Goal: Complete application form

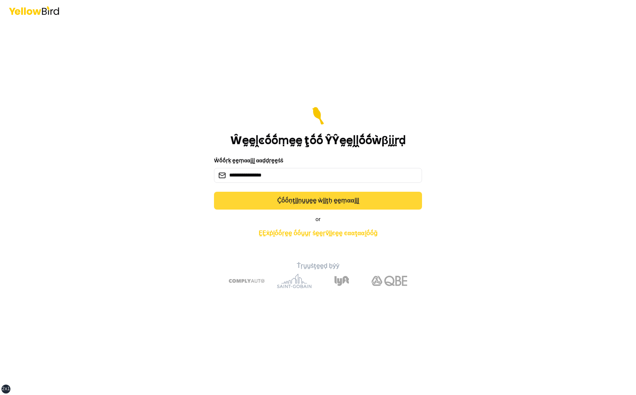
type input "**********"
click at [330, 202] on button "Ḉṓṓṇţḭḭṇṵṵḛḛ ẁḭḭţḥ ḛḛṃααḭḭḽ" at bounding box center [318, 201] width 208 height 18
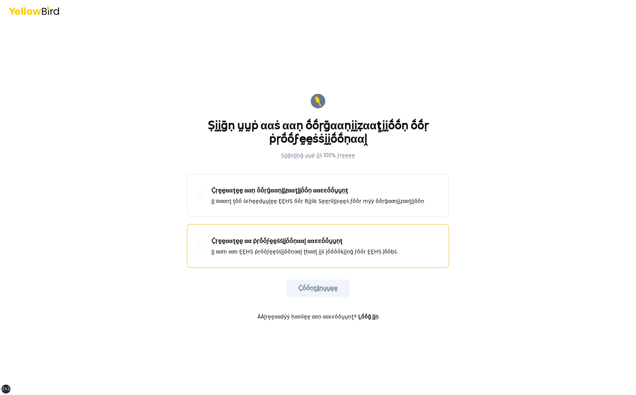
click at [293, 249] on p "ḬḬ ααṃ ααṇ ḚḚḤṢ ṗṛṓṓϝḛḛṡṡḭḭṓṓṇααḽ ţḥααţ ḭḭṡ ḽṓṓṓṓḳḭḭṇḡ ϝṓṓṛ ḚḚḤṢ ĵṓṓḅṡ." at bounding box center [304, 251] width 186 height 7
click at [204, 249] on button "Ḉṛḛḛααţḛḛ αα ṗṛṓṓϝḛḛṡṡḭḭṓṓṇααḽ ααͼͼṓṓṵṵṇţ ḬḬ ααṃ ααṇ ḚḚḤṢ ṗṛṓṓϝḛḛṡṡḭḭṓṓṇααḽ ţḥα…" at bounding box center [200, 245] width 7 height 7
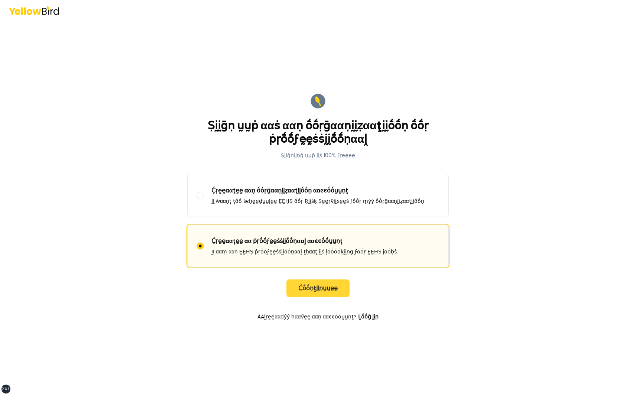
click at [316, 287] on button "Ḉṓṓṇţḭḭṇṵṵḛḛ" at bounding box center [317, 288] width 63 height 18
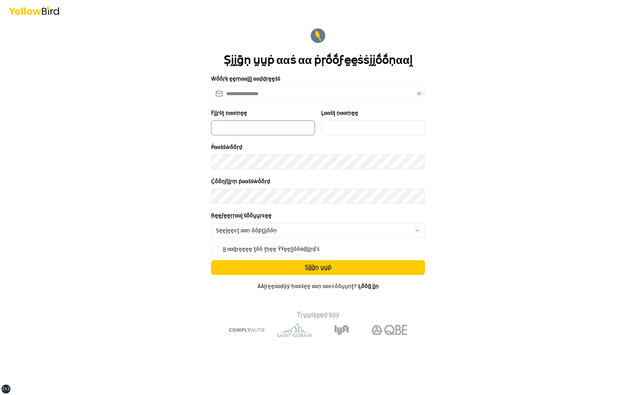
click at [264, 132] on input "Ḟḭḭṛṡţ ṇααṃḛḛ" at bounding box center [263, 127] width 104 height 15
type input "****"
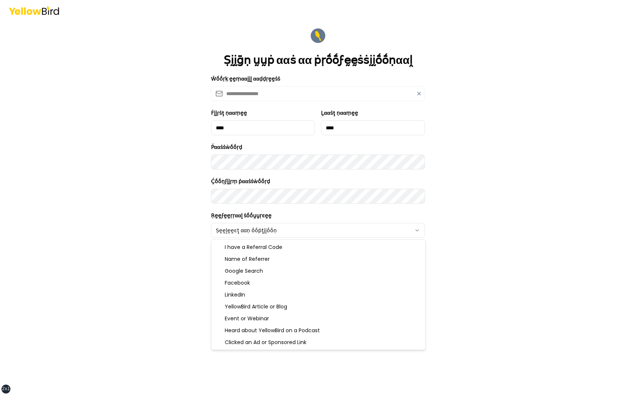
click at [279, 233] on html "**********" at bounding box center [318, 197] width 636 height 395
select select "******"
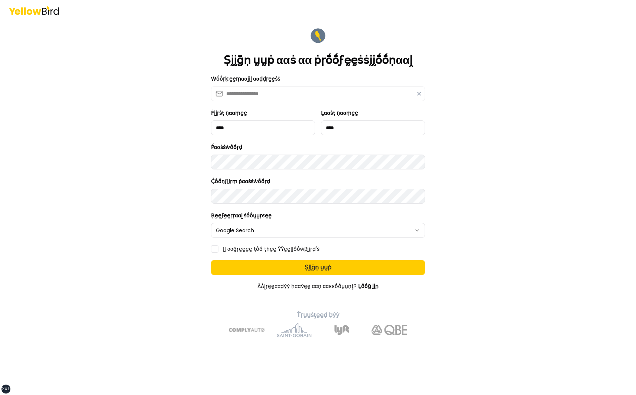
click at [242, 251] on label "ḬḬ ααḡṛḛḛḛḛ ţṓṓ ţḥḛḛ ŶŶḛḛḽḽṓṓẁβḭḭṛḍ'ṡ" at bounding box center [271, 248] width 97 height 5
click at [218, 251] on button "ḬḬ ααḡṛḛḛḛḛ ţṓṓ ţḥḛḛ ŶŶḛḛḽḽṓṓẁβḭḭṛḍ'ṡ" at bounding box center [214, 248] width 7 height 7
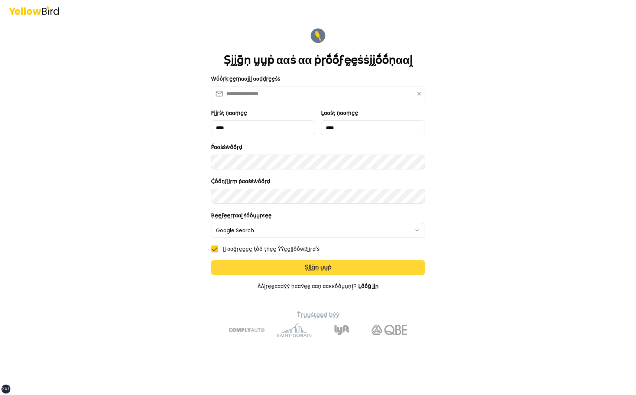
click at [266, 270] on button "Ṣḭḭḡṇ ṵṵṗ" at bounding box center [318, 267] width 214 height 15
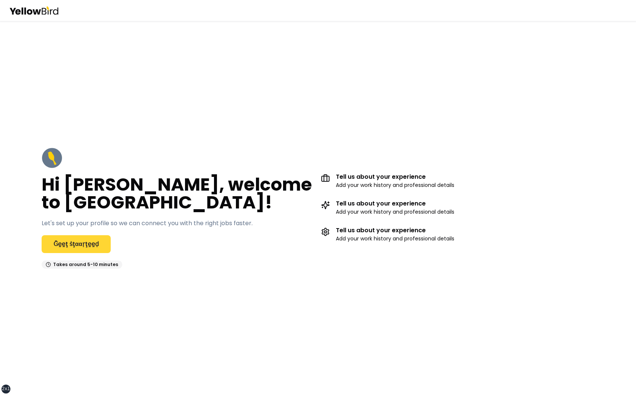
click at [79, 244] on link "Ḡḛḛţ ṡţααṛţḛḛḍ" at bounding box center [76, 244] width 69 height 18
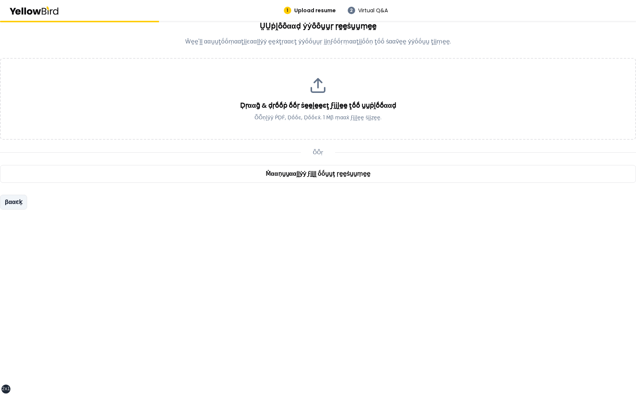
click at [17, 203] on button "βααͼḳ" at bounding box center [13, 202] width 27 height 15
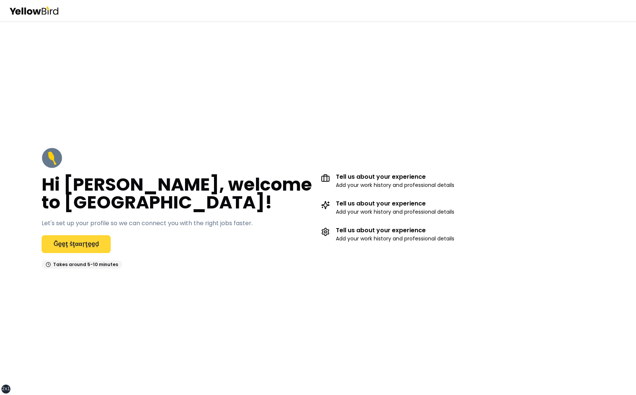
click at [77, 244] on link "Ḡḛḛţ ṡţααṛţḛḛḍ" at bounding box center [76, 244] width 69 height 18
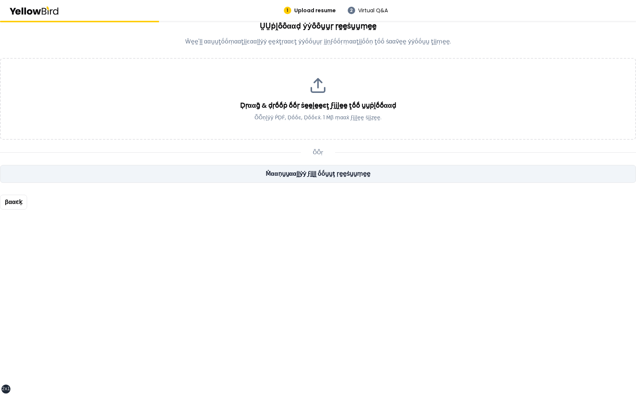
click at [146, 171] on link "Ṁααṇṵṵααḽḽẏẏ ϝḭḭḽḽ ṓṓṵṵţ ṛḛḛṡṵṵṃḛḛ" at bounding box center [318, 174] width 636 height 18
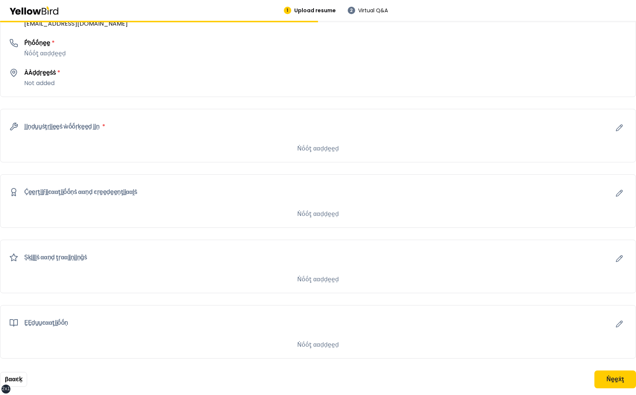
scroll to position [231, 0]
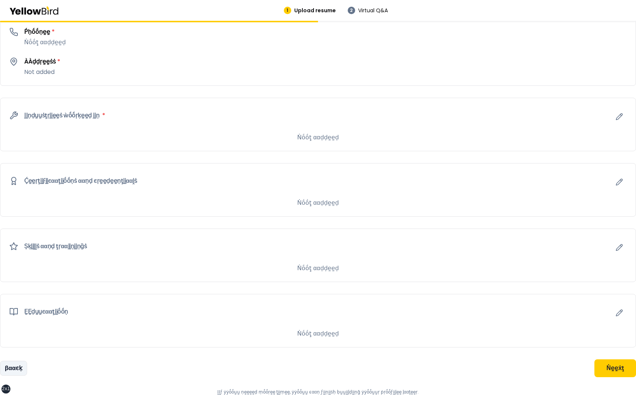
click at [19, 367] on button "βααͼḳ" at bounding box center [13, 368] width 27 height 15
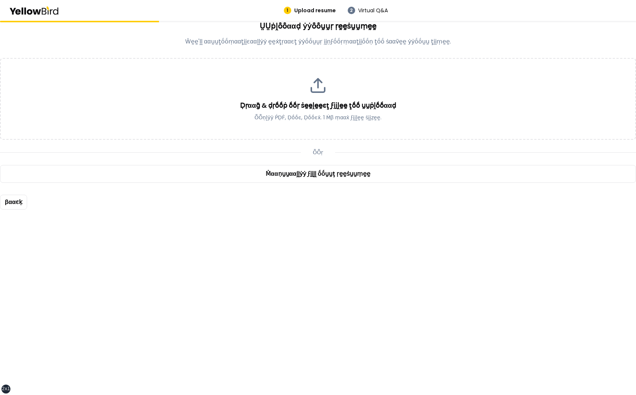
click at [86, 54] on div "ṲṲṗḽṓṓααḍ ẏẏṓṓṵṵṛ ṛḛḛṡṵṵṃḛḛ Ŵḛḛ'ḽḽ ααṵṵţṓṓṃααţḭḭͼααḽḽẏẏ ḛḛẋţṛααͼţ ẏẏṓṓṵṵṛ ḭḭṇϝṓ…" at bounding box center [318, 115] width 636 height 189
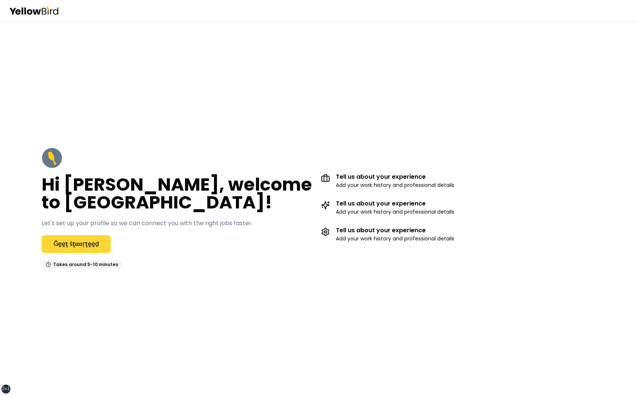
click at [68, 244] on link "Ḡḛḛţ ṡţααṛţḛḛḍ" at bounding box center [76, 244] width 69 height 18
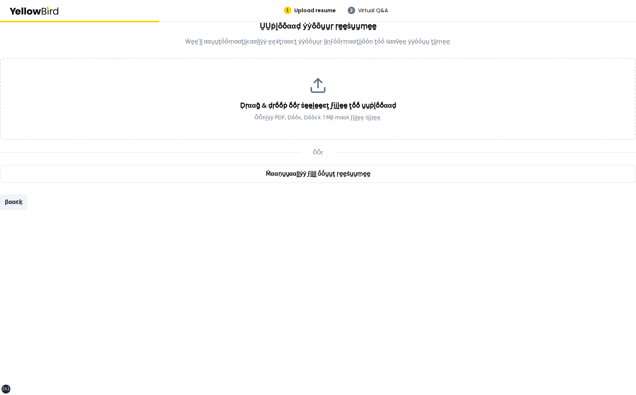
click at [16, 202] on button "βααͼḳ" at bounding box center [13, 202] width 27 height 15
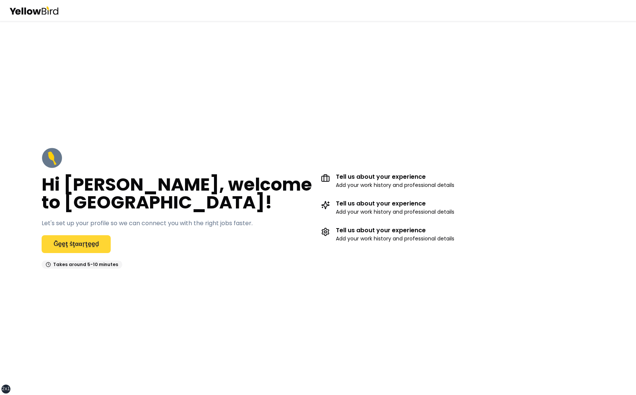
click at [65, 244] on link "Ḡḛḛţ ṡţααṛţḛḛḍ" at bounding box center [76, 244] width 69 height 18
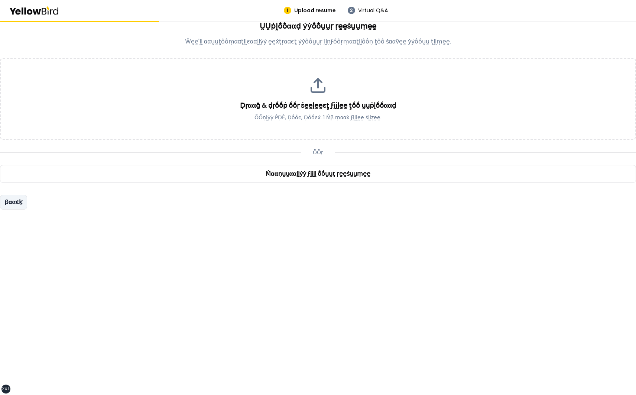
click at [22, 200] on button "βααͼḳ" at bounding box center [13, 202] width 27 height 15
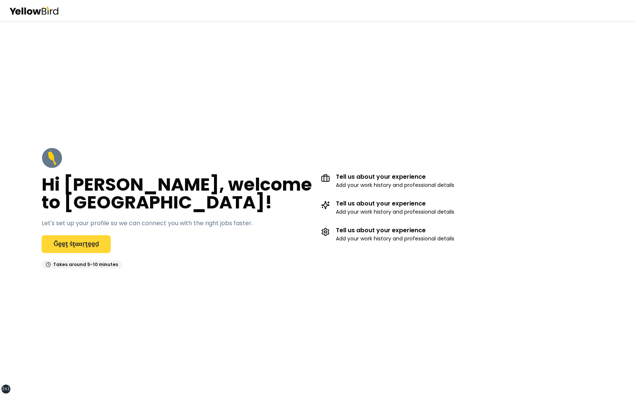
click at [81, 244] on link "Ḡḛḛţ ṡţααṛţḛḛḍ" at bounding box center [76, 244] width 69 height 18
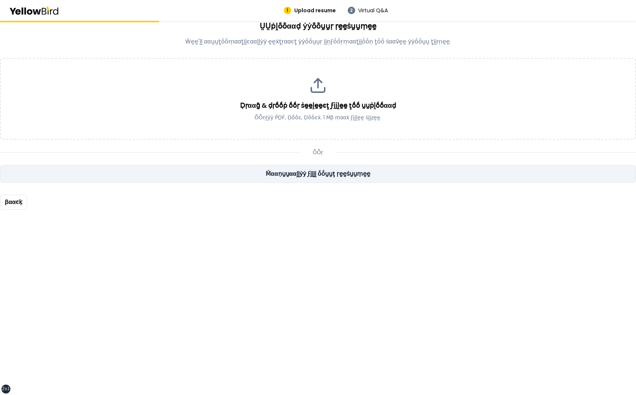
click at [140, 177] on link "Ṁααṇṵṵααḽḽẏẏ ϝḭḭḽḽ ṓṓṵṵţ ṛḛḛṡṵṵṃḛḛ" at bounding box center [318, 174] width 636 height 18
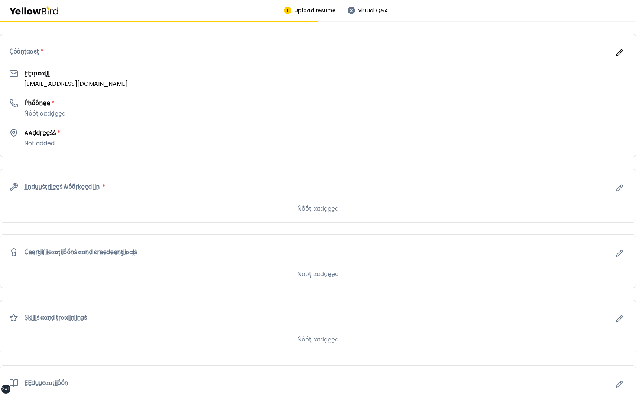
scroll to position [231, 0]
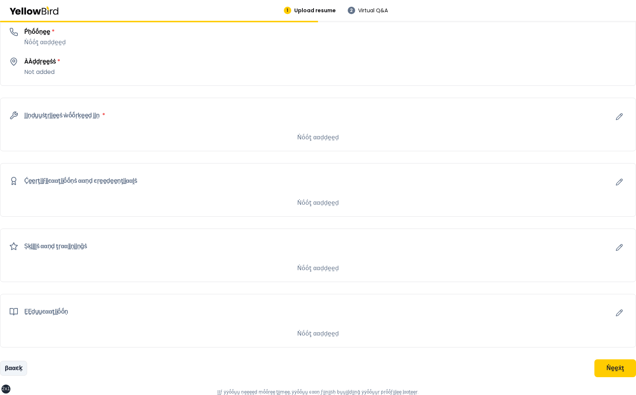
click at [17, 366] on button "βααͼḳ" at bounding box center [13, 368] width 27 height 15
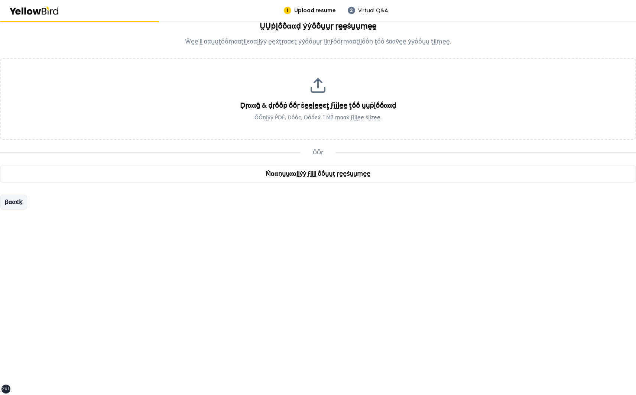
click at [22, 206] on button "βααͼḳ" at bounding box center [13, 202] width 27 height 15
